Goal: Transaction & Acquisition: Purchase product/service

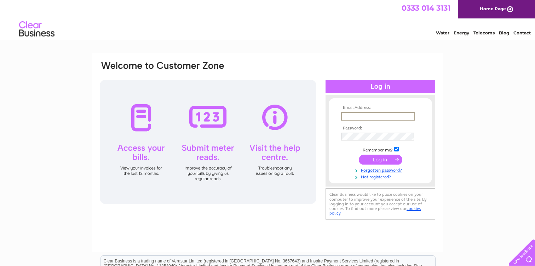
click at [358, 119] on input "text" at bounding box center [378, 116] width 74 height 8
type input "[EMAIL_ADDRESS][DOMAIN_NAME]"
click at [381, 164] on td at bounding box center [381, 158] width 82 height 13
click at [380, 159] on input "submit" at bounding box center [381, 159] width 44 height 10
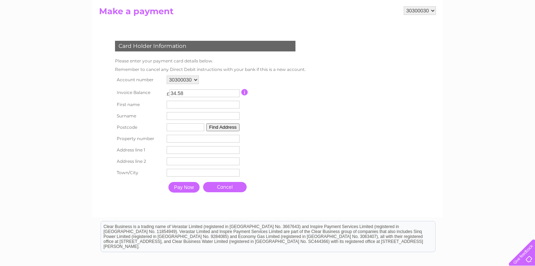
scroll to position [76, 0]
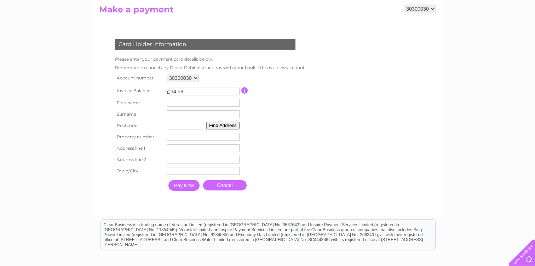
click at [181, 123] on input "text" at bounding box center [186, 125] width 38 height 8
type input "DT11DH"
type input "dorchester post"
type input "Office"
type input "post office Trinity St"
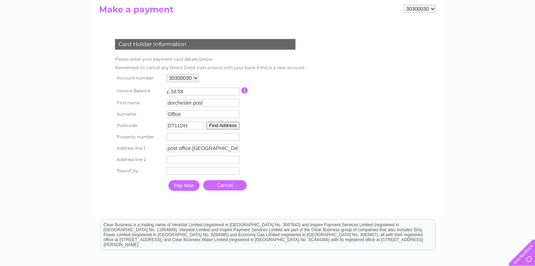
type input "dorchester"
click at [187, 183] on input "Pay Now" at bounding box center [184, 185] width 31 height 11
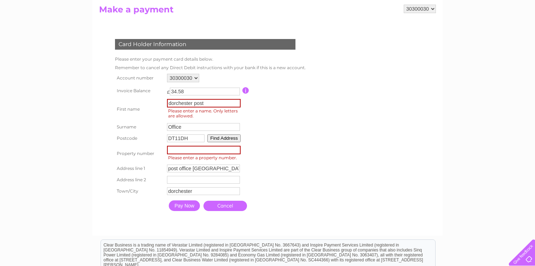
click at [208, 152] on input "number" at bounding box center [204, 150] width 74 height 8
click at [179, 150] on input "number" at bounding box center [204, 150] width 74 height 8
click at [190, 152] on input "number" at bounding box center [204, 150] width 74 height 8
type input "0"
click at [307, 106] on div "Card Holder Information Please enter your payment card details below. Remember …" at bounding box center [206, 123] width 215 height 182
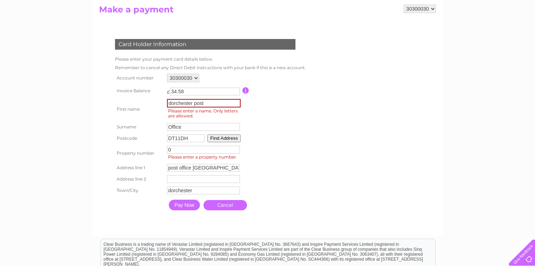
click at [187, 208] on input "Pay Now" at bounding box center [184, 204] width 31 height 11
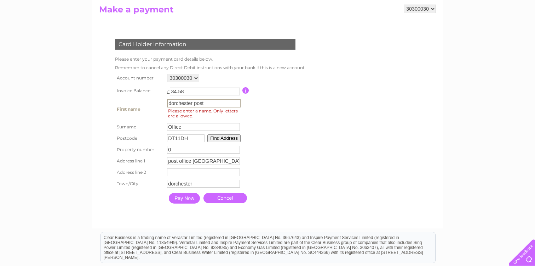
click at [216, 101] on input "dorchester post" at bounding box center [204, 103] width 74 height 8
click at [265, 111] on table "Account number 30300030 Invoice Balance £ 34.58 First name dorchester post" at bounding box center [209, 139] width 193 height 135
drag, startPoint x: 207, startPoint y: 101, endPoint x: 194, endPoint y: 102, distance: 13.2
click at [194, 102] on input "dorchester post" at bounding box center [204, 103] width 74 height 8
type input "dorchester"
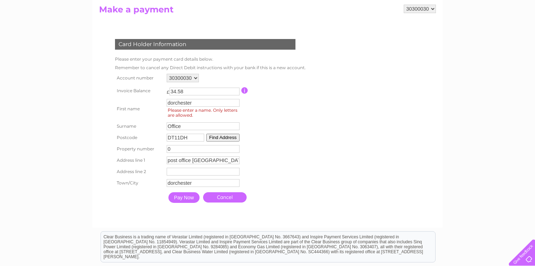
click at [174, 198] on input "Pay Now" at bounding box center [184, 197] width 31 height 11
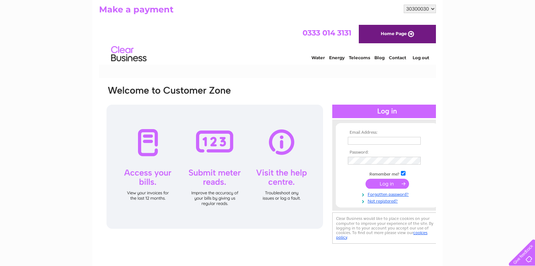
scroll to position [0, 0]
click at [397, 140] on input "text" at bounding box center [385, 141] width 74 height 8
type input "liam@southcoastretail.co.uk"
click at [389, 188] on input "submit" at bounding box center [388, 184] width 44 height 10
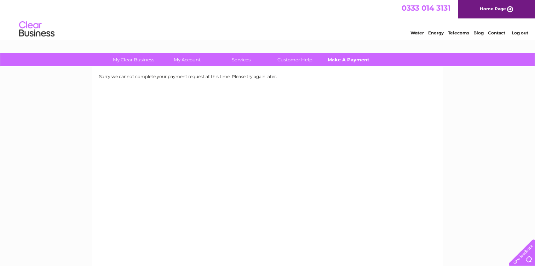
click at [340, 58] on link "Make A Payment" at bounding box center [349, 59] width 58 height 13
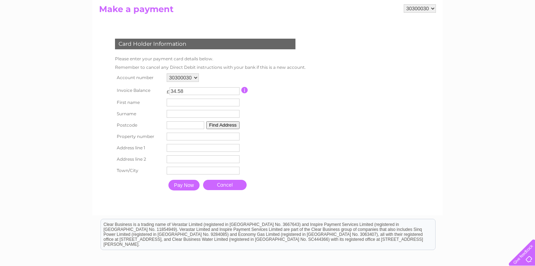
scroll to position [81, 0]
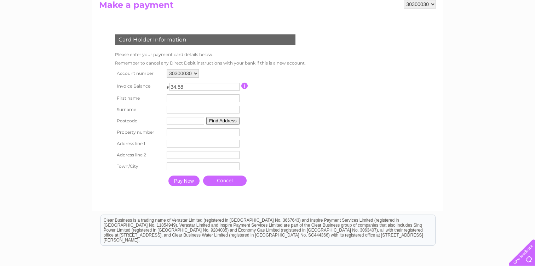
click at [181, 119] on input "text" at bounding box center [186, 121] width 38 height 8
click at [249, 24] on div "Card Holder Information Please enter your payment card details below. Remember …" at bounding box center [206, 111] width 215 height 183
click at [180, 122] on input "text" at bounding box center [186, 121] width 38 height 8
click at [181, 123] on input "dt1" at bounding box center [186, 121] width 38 height 8
drag, startPoint x: 181, startPoint y: 123, endPoint x: 151, endPoint y: 119, distance: 30.0
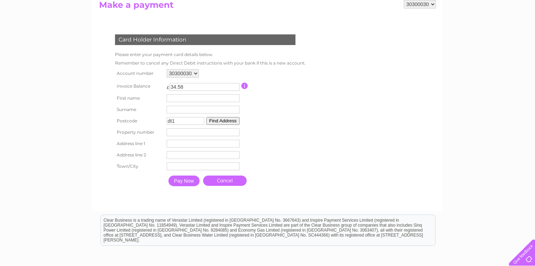
click at [151, 119] on tr "Postcode dt1 Find Address" at bounding box center [208, 120] width 191 height 11
type input "BH11 9SE"
type input "[PERSON_NAME]"
type input "38"
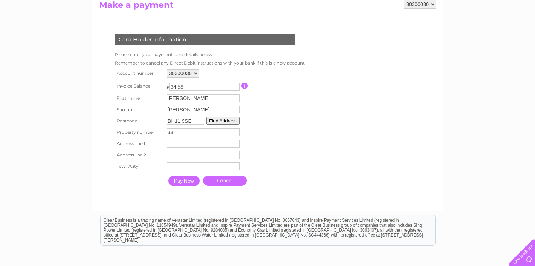
type input "[STREET_ADDRESS]"
type input "Bearwood"
type input "Bournemouth"
click at [278, 140] on table "Account number 30300030 Invoice Balance £ 34.58 First name [PERSON_NAME] 38" at bounding box center [208, 128] width 191 height 122
click at [190, 182] on input "Pay Now" at bounding box center [184, 180] width 31 height 11
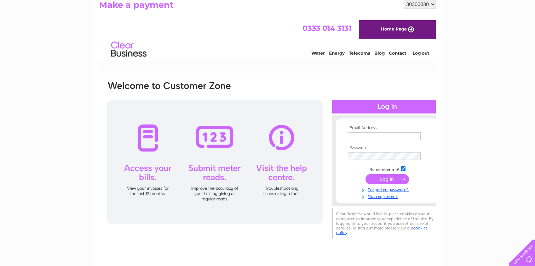
scroll to position [0, 0]
